Goal: Information Seeking & Learning: Check status

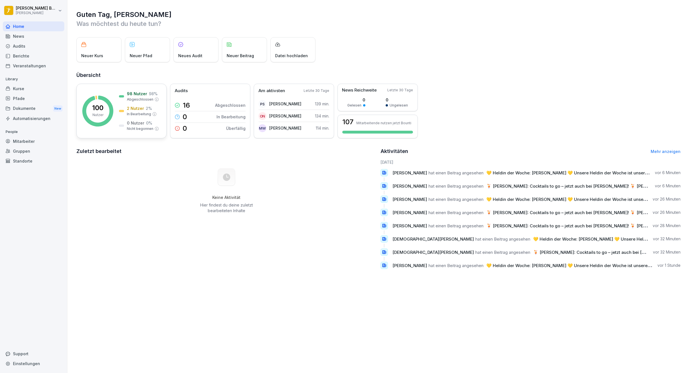
click at [96, 113] on p "Nutzer" at bounding box center [98, 115] width 11 height 5
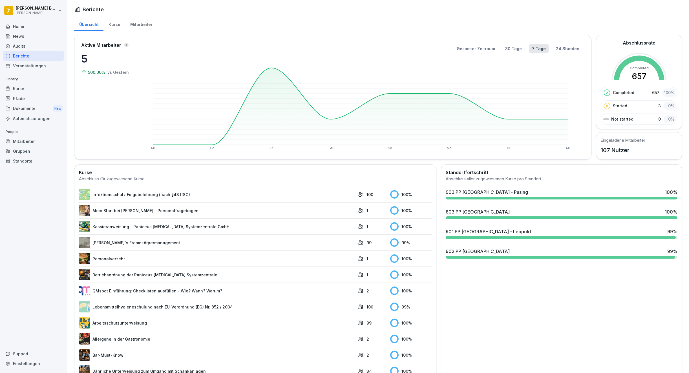
click at [25, 22] on div "Home" at bounding box center [33, 26] width 61 height 10
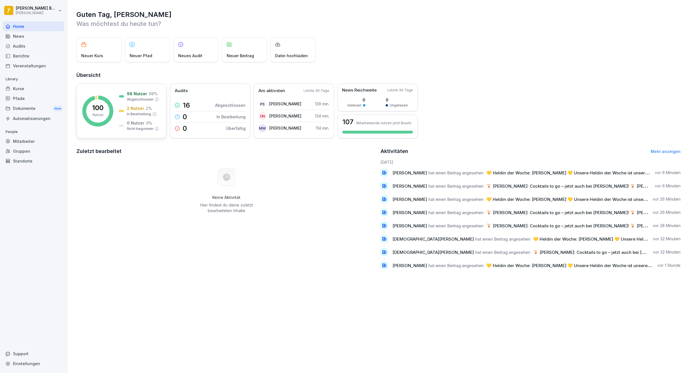
click at [103, 110] on p "100" at bounding box center [97, 108] width 11 height 7
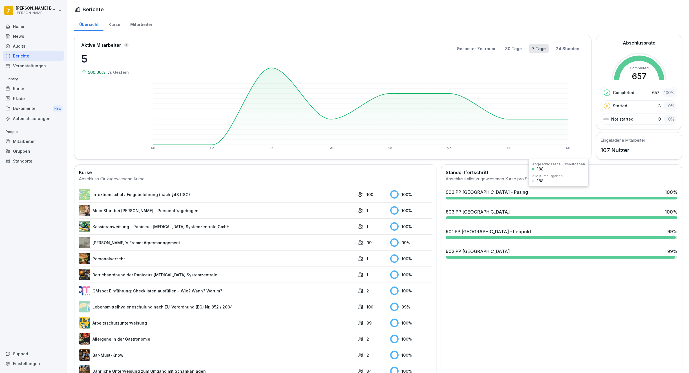
click at [513, 191] on div "903 PP München - Pasing 100 %" at bounding box center [562, 192] width 232 height 7
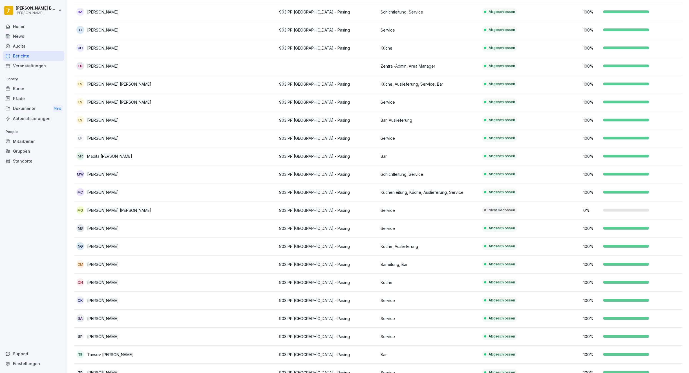
scroll to position [242, 0]
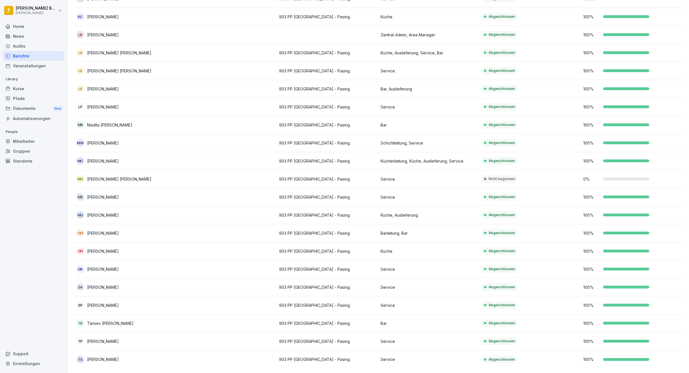
click at [321, 176] on p "903 PP [GEOGRAPHIC_DATA] - Pasing" at bounding box center [327, 179] width 97 height 6
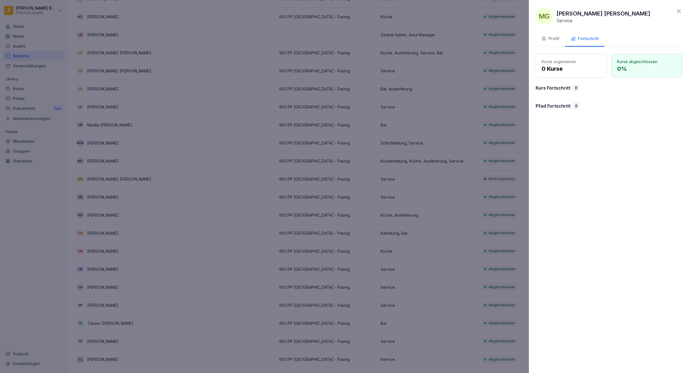
click at [552, 42] on button "Profil" at bounding box center [550, 39] width 29 height 15
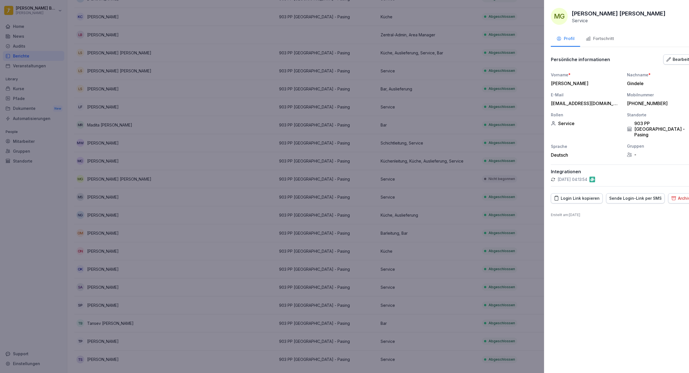
click at [438, 120] on div at bounding box center [344, 186] width 689 height 373
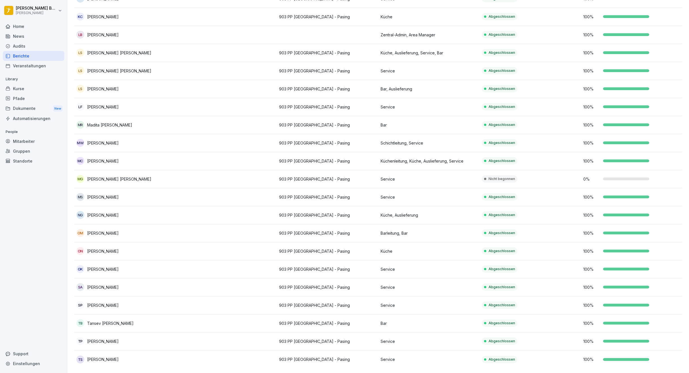
scroll to position [0, 0]
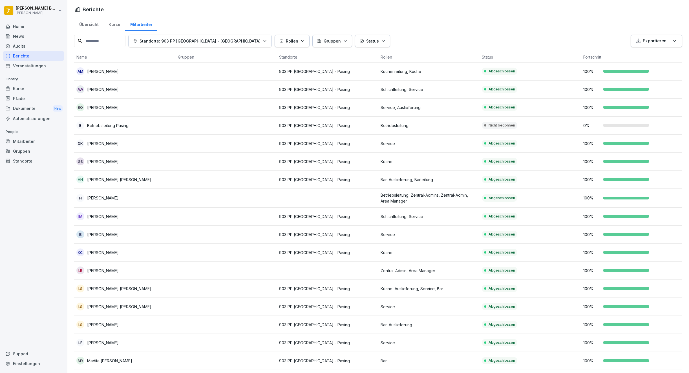
click at [37, 59] on div "Berichte" at bounding box center [33, 56] width 61 height 10
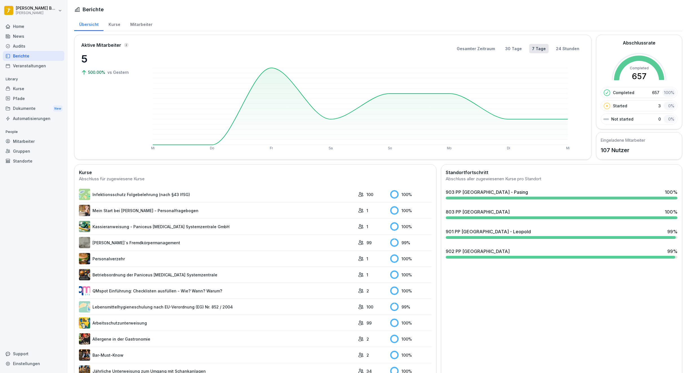
click at [486, 238] on div at bounding box center [561, 237] width 230 height 3
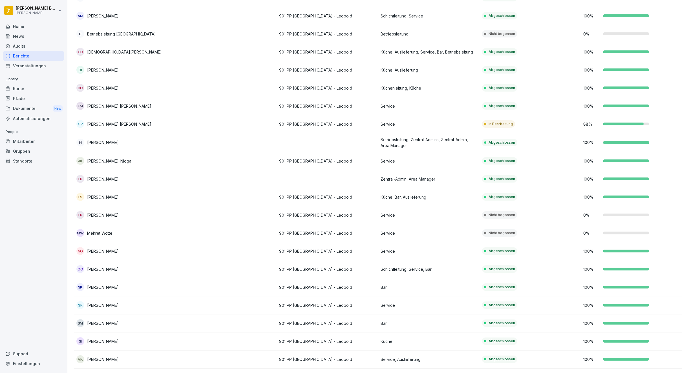
scroll to position [133, 0]
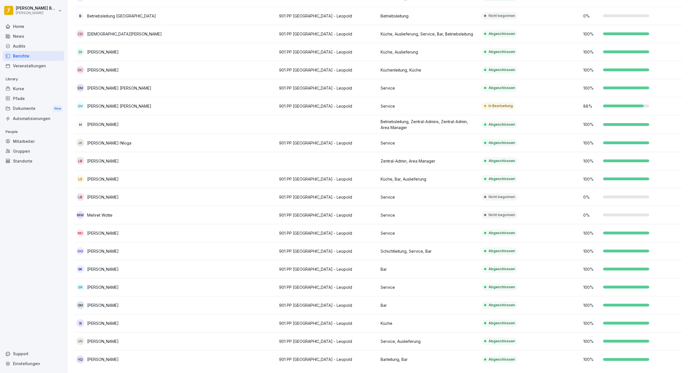
click at [253, 179] on td at bounding box center [227, 179] width 102 height 18
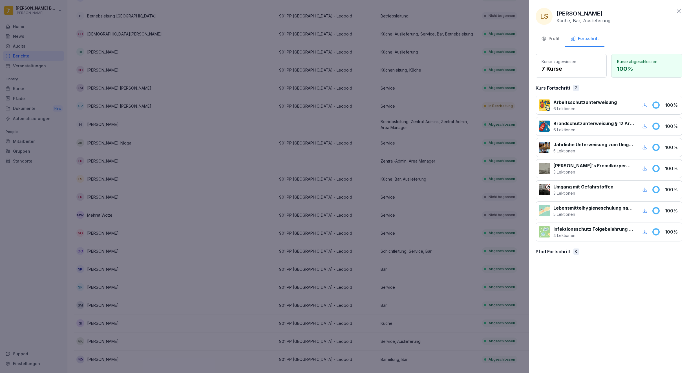
click at [287, 195] on div at bounding box center [344, 186] width 689 height 373
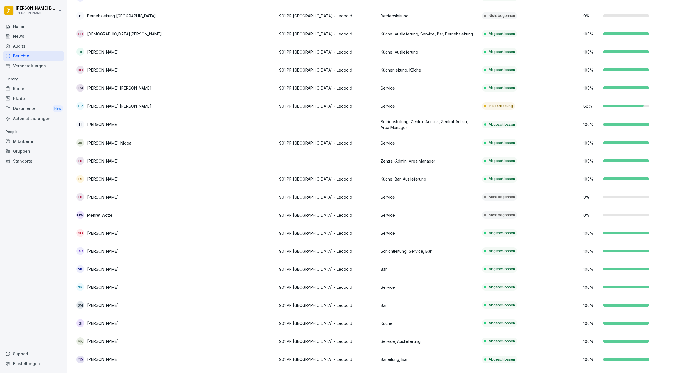
click at [218, 197] on td at bounding box center [227, 197] width 102 height 18
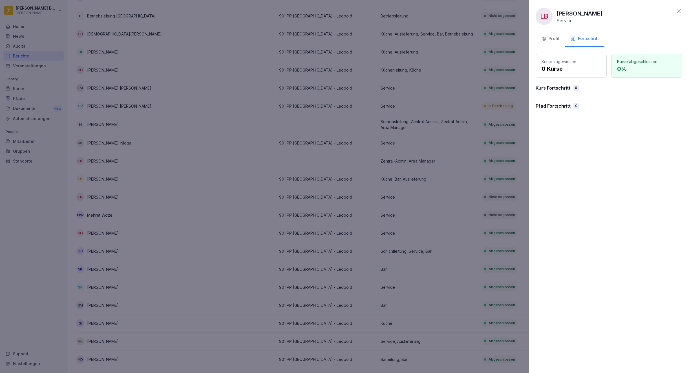
click at [223, 203] on div at bounding box center [344, 186] width 689 height 373
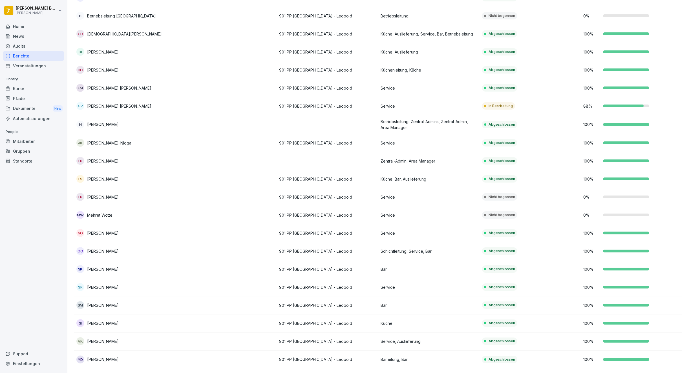
click at [32, 58] on div "Berichte" at bounding box center [33, 56] width 61 height 10
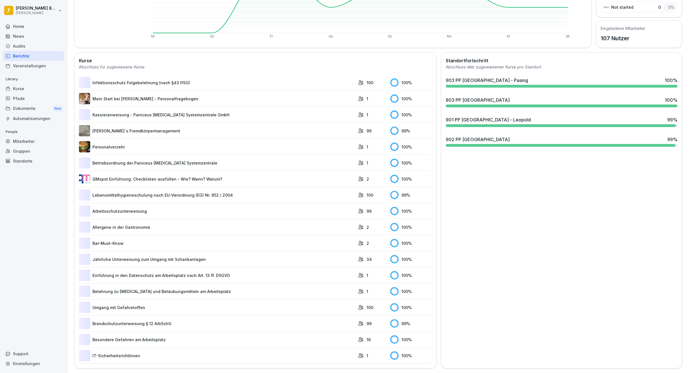
scroll to position [34, 0]
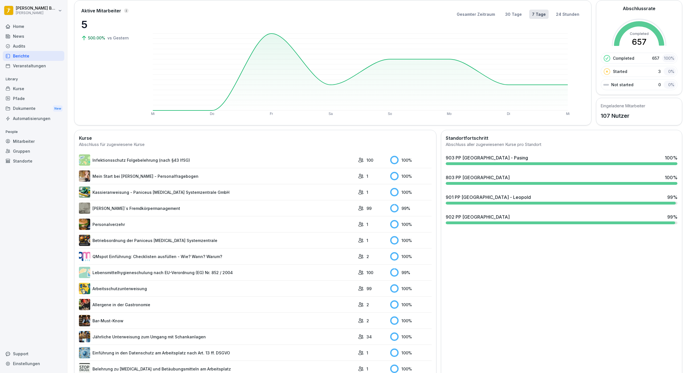
click at [463, 217] on div "902 PP [GEOGRAPHIC_DATA]" at bounding box center [478, 217] width 64 height 7
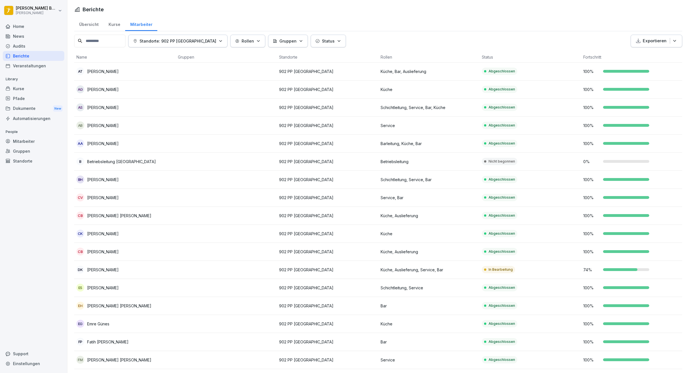
click at [27, 54] on div "Berichte" at bounding box center [33, 56] width 61 height 10
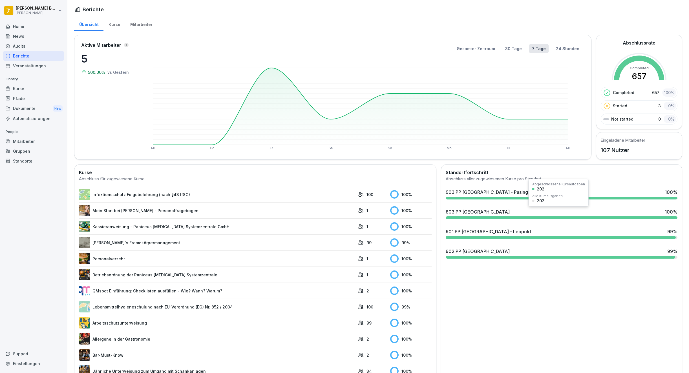
click at [483, 214] on div "803 PP Chemnitz 100 %" at bounding box center [562, 212] width 232 height 7
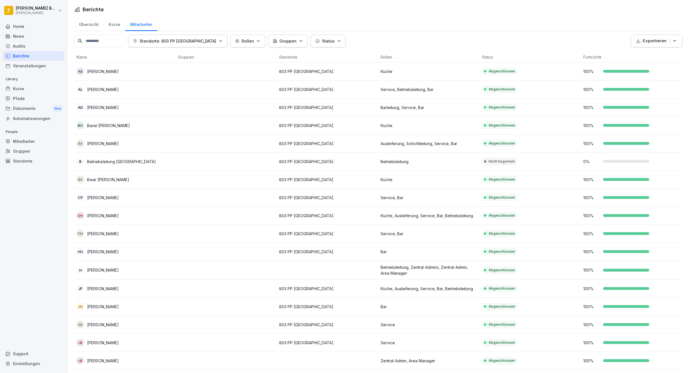
click at [26, 58] on div "Berichte" at bounding box center [33, 56] width 61 height 10
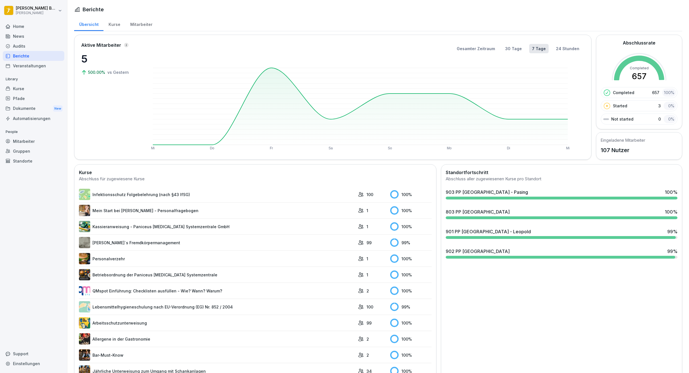
click at [21, 29] on div "Home" at bounding box center [33, 26] width 61 height 10
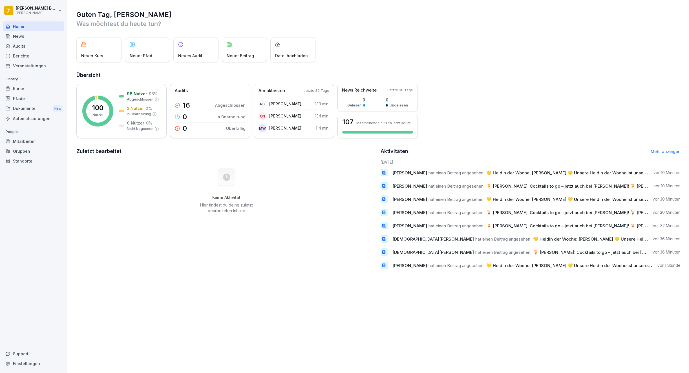
click at [655, 149] on link "Mehr anzeigen" at bounding box center [666, 151] width 30 height 5
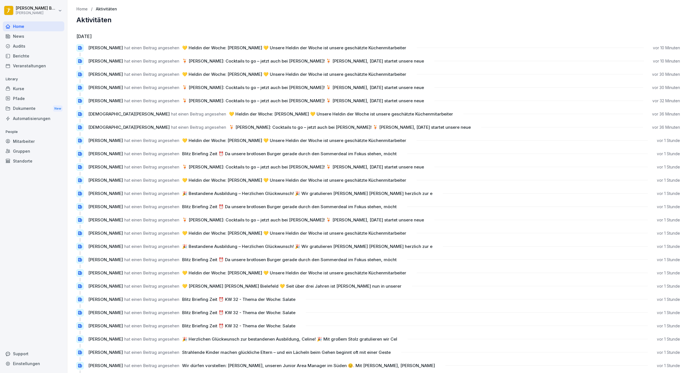
click at [37, 24] on div "Home" at bounding box center [33, 26] width 61 height 10
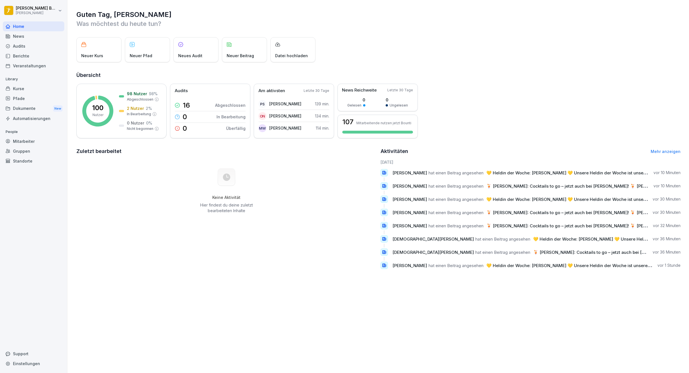
click at [27, 56] on div "Berichte" at bounding box center [33, 56] width 61 height 10
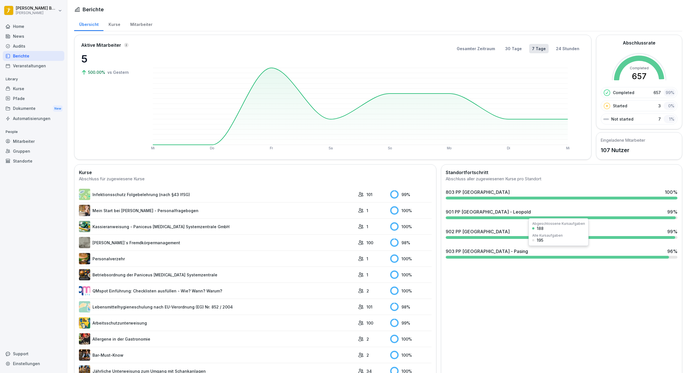
click at [502, 253] on div "903 PP [GEOGRAPHIC_DATA] - Pasing 96 %" at bounding box center [562, 251] width 232 height 7
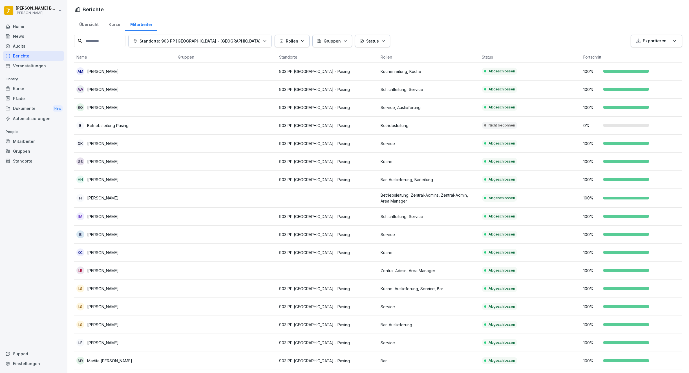
scroll to position [242, 0]
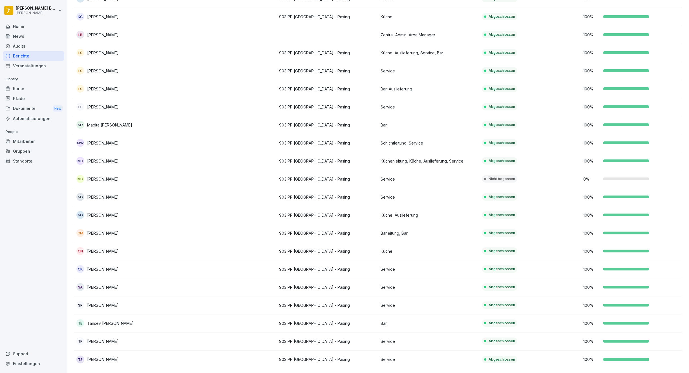
click at [331, 170] on td "903 PP [GEOGRAPHIC_DATA] - Pasing" at bounding box center [328, 179] width 102 height 18
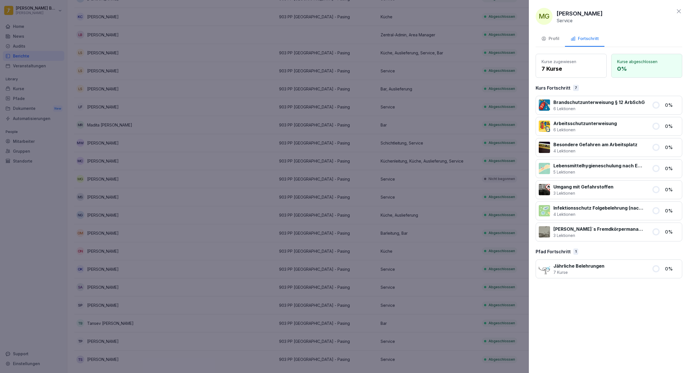
click at [293, 158] on div at bounding box center [344, 186] width 689 height 373
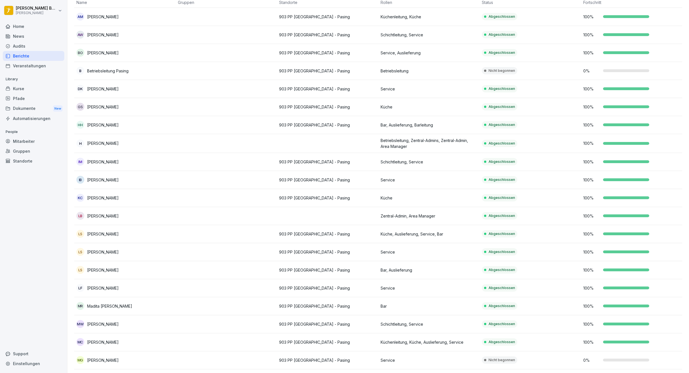
scroll to position [0, 0]
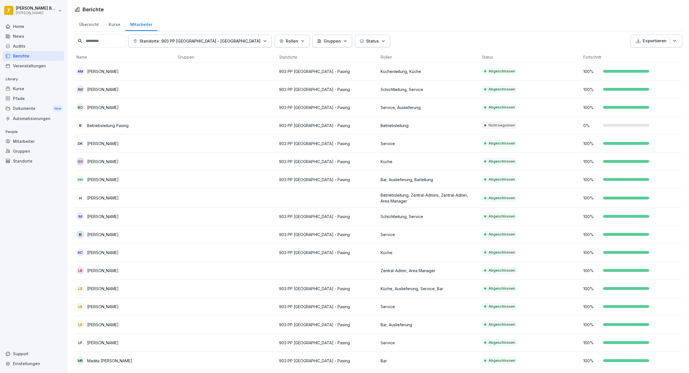
click at [19, 28] on div "Home" at bounding box center [33, 26] width 61 height 10
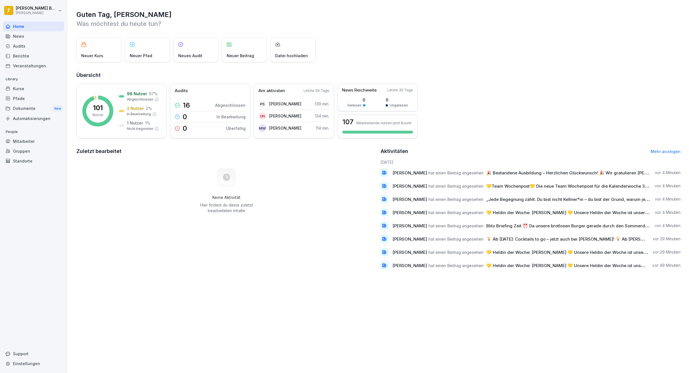
click at [8, 29] on div "Home" at bounding box center [33, 26] width 61 height 10
click at [311, 91] on p "Letzte 30 Tage" at bounding box center [317, 90] width 26 height 5
